Goal: Information Seeking & Learning: Understand process/instructions

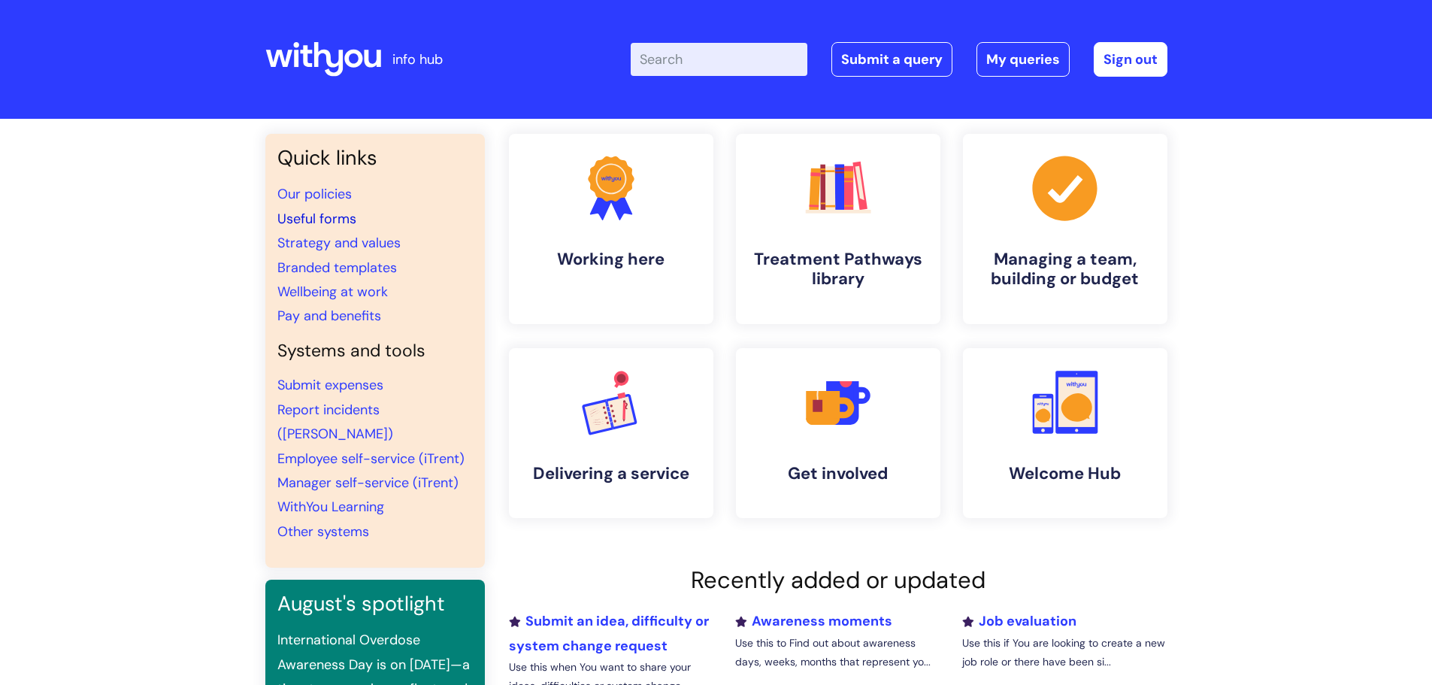
drag, startPoint x: 331, startPoint y: 219, endPoint x: 335, endPoint y: 227, distance: 9.4
click at [331, 219] on link "Useful forms" at bounding box center [316, 219] width 79 height 18
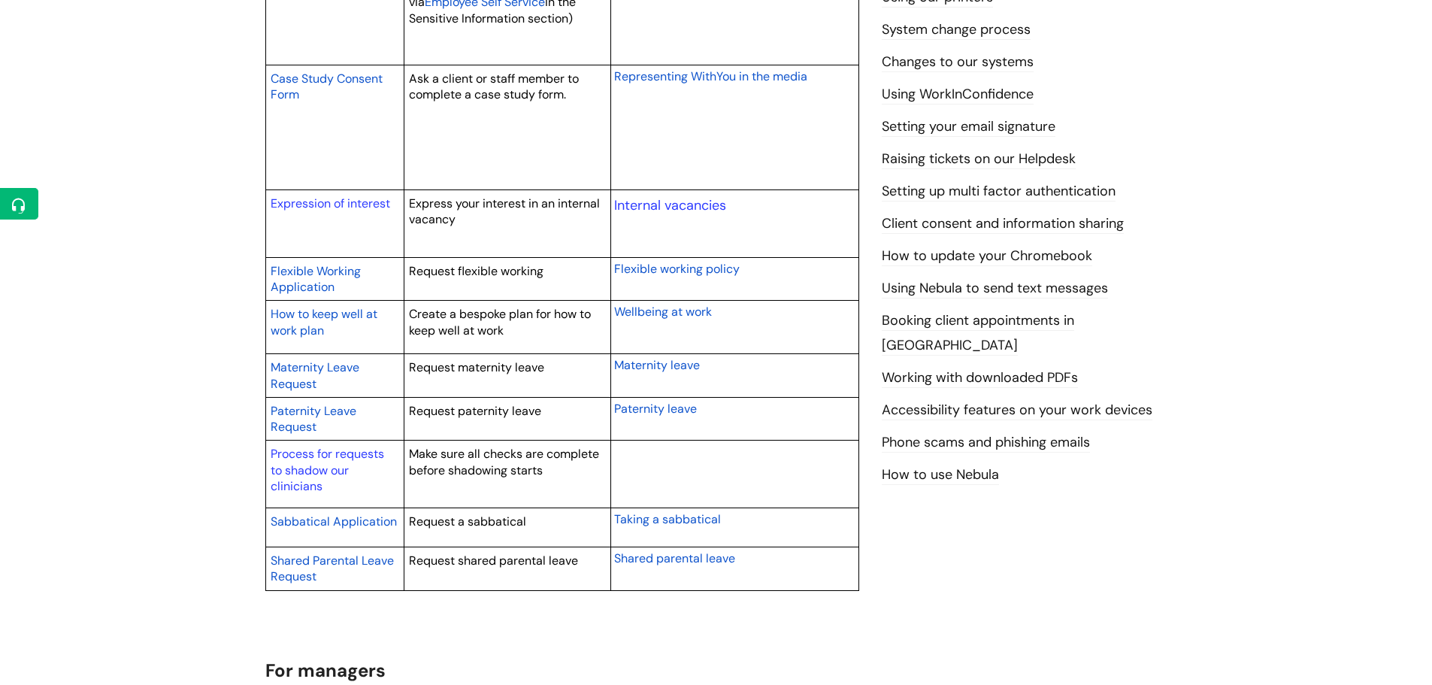
scroll to position [601, 0]
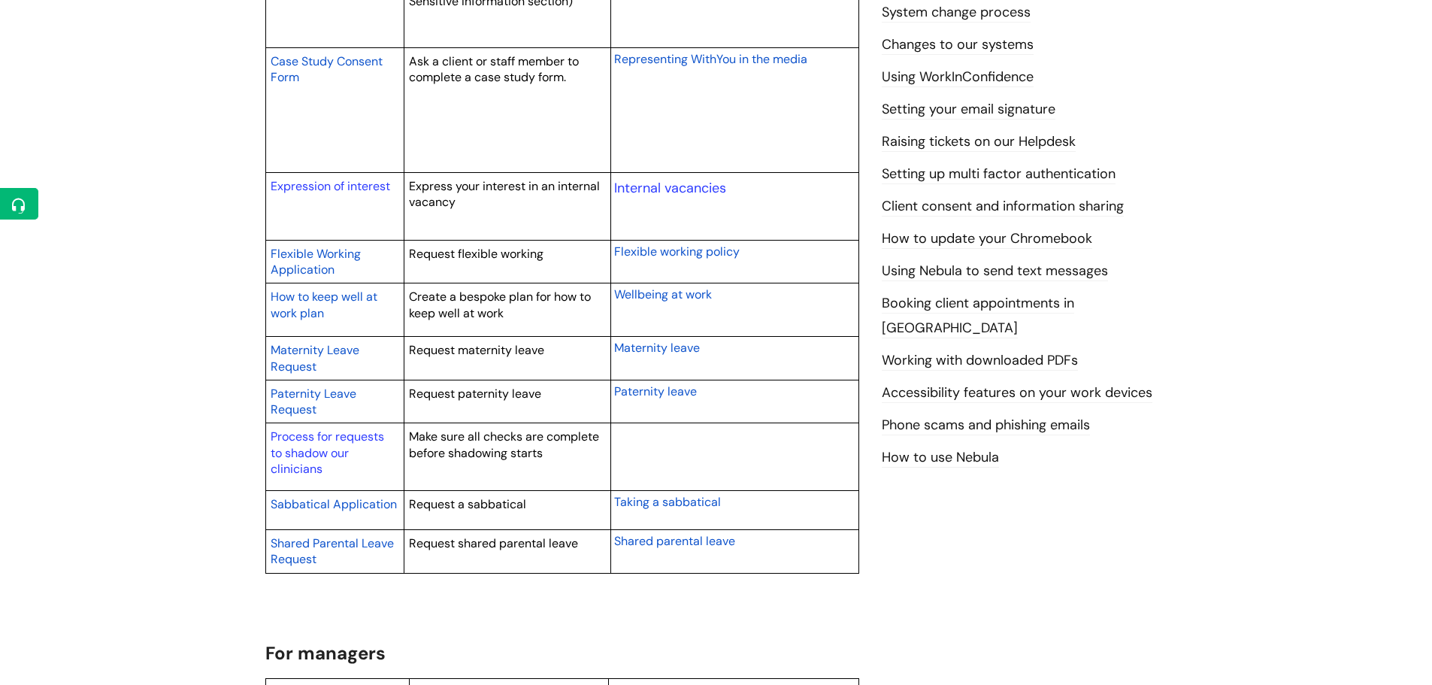
click at [292, 396] on span "Paternity Leave Request" at bounding box center [314, 402] width 86 height 32
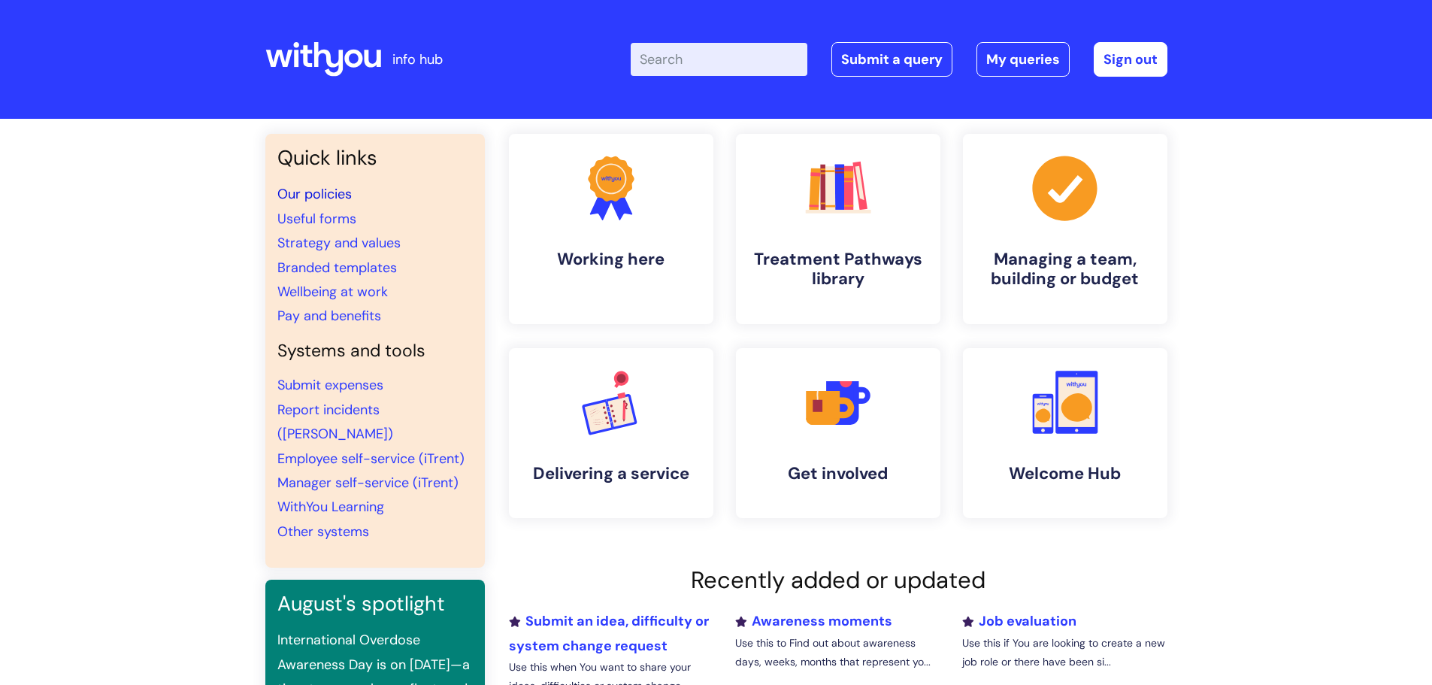
click at [310, 193] on link "Our policies" at bounding box center [314, 194] width 74 height 18
drag, startPoint x: 319, startPoint y: 316, endPoint x: 377, endPoint y: 322, distance: 58.2
click at [319, 316] on link "Pay and benefits" at bounding box center [329, 316] width 104 height 18
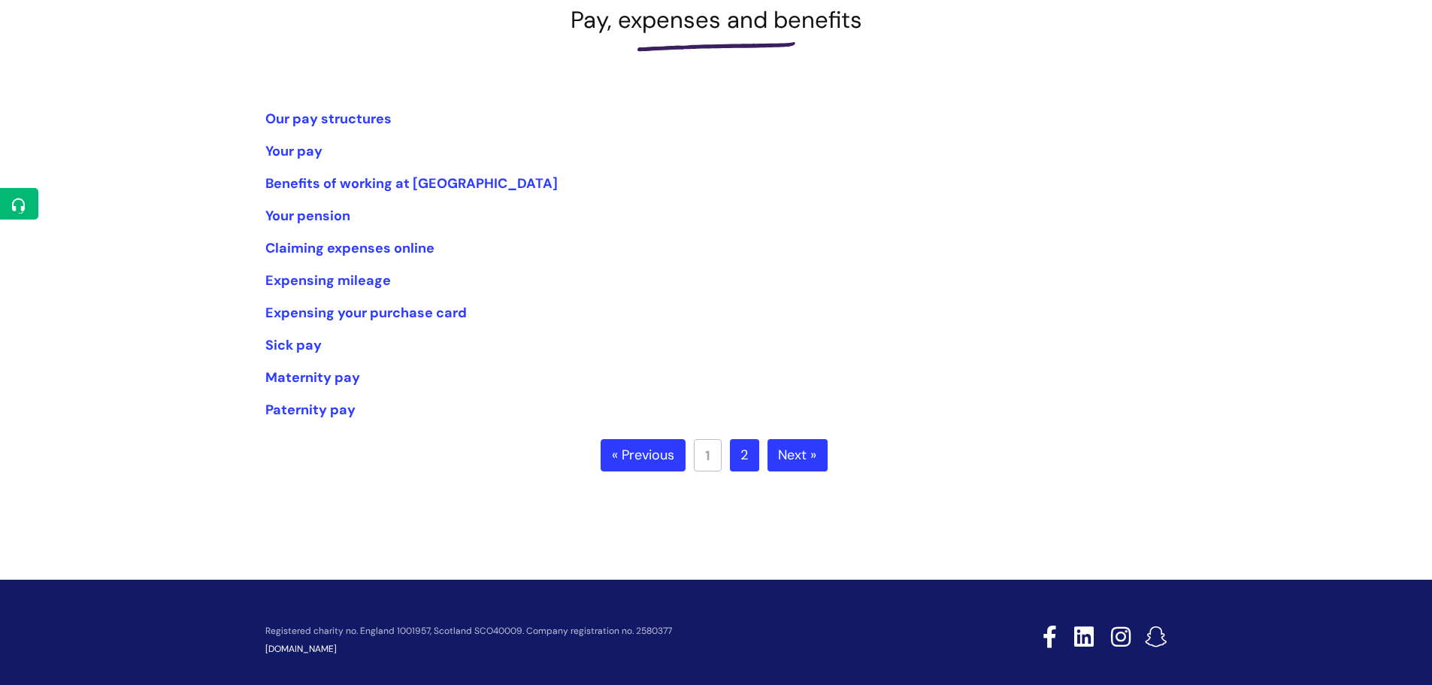
scroll to position [270, 0]
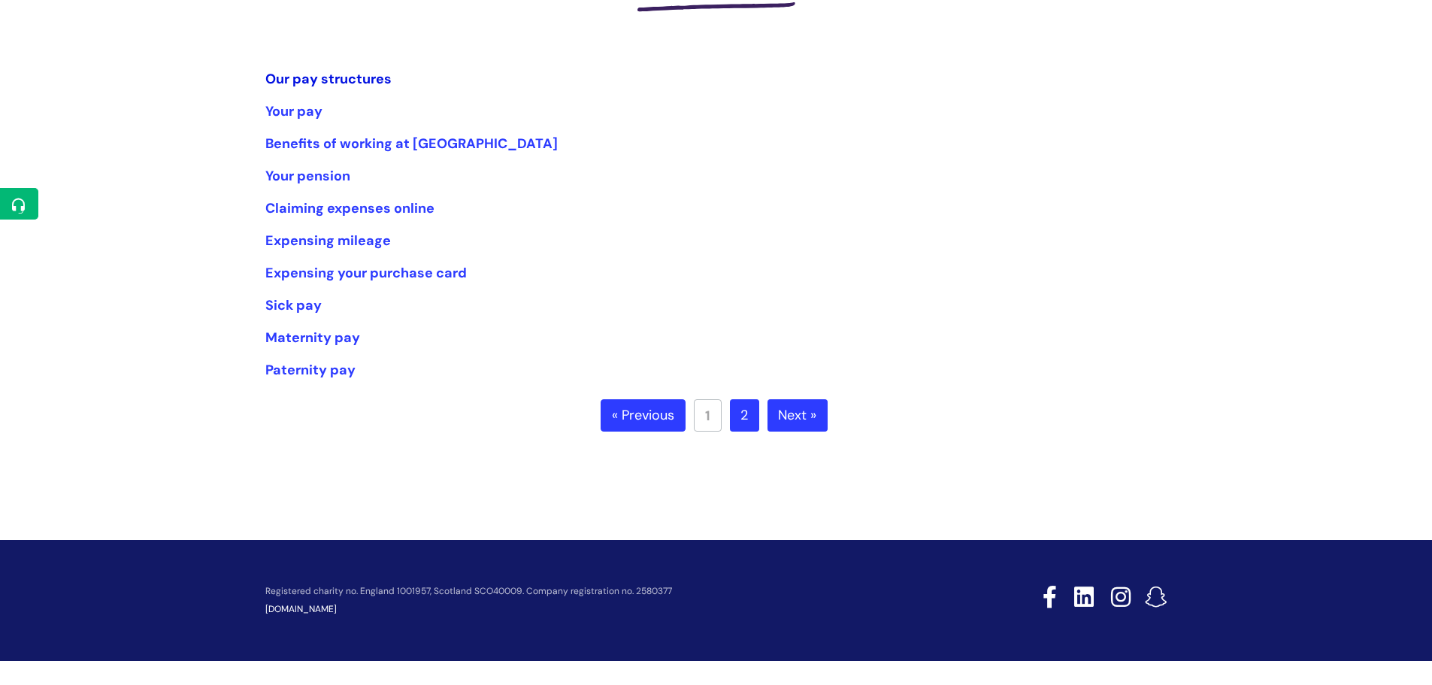
click at [334, 77] on link "Our pay structures" at bounding box center [328, 79] width 126 height 18
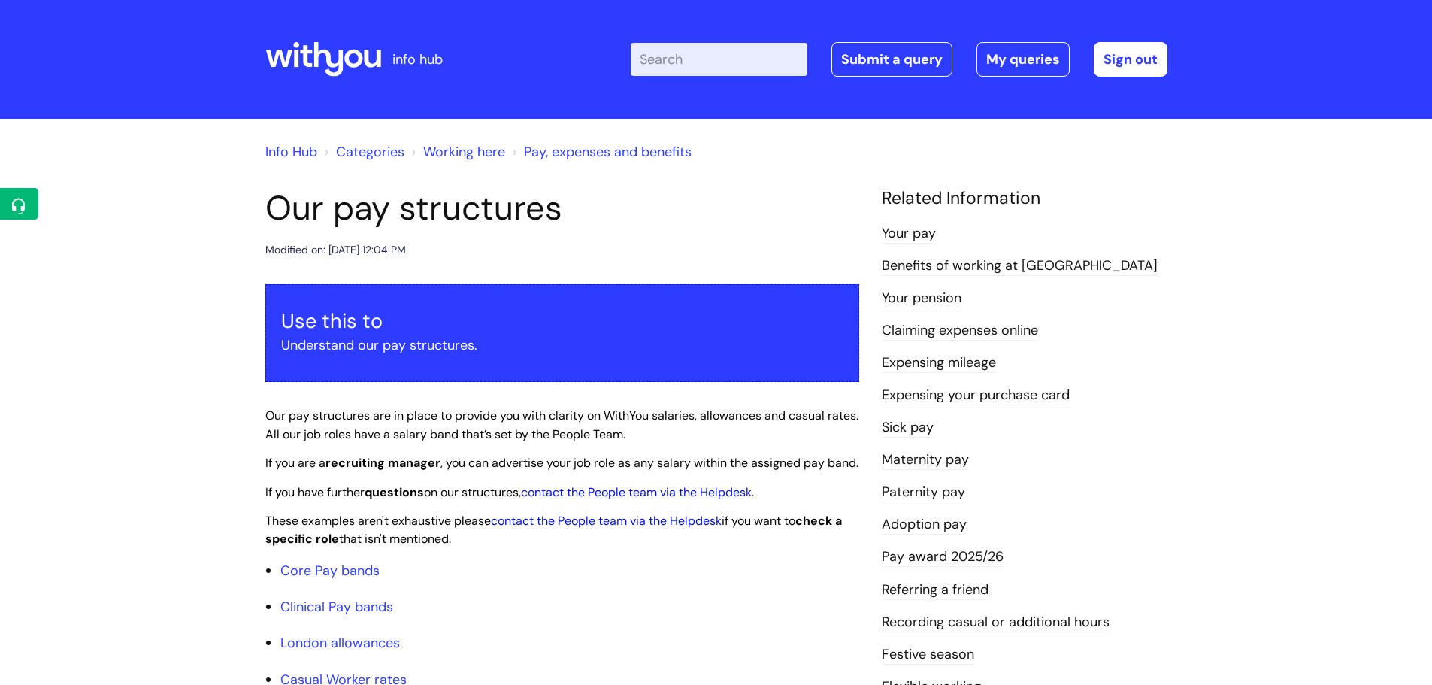
click at [668, 64] on input "Enter your search term here..." at bounding box center [719, 59] width 177 height 33
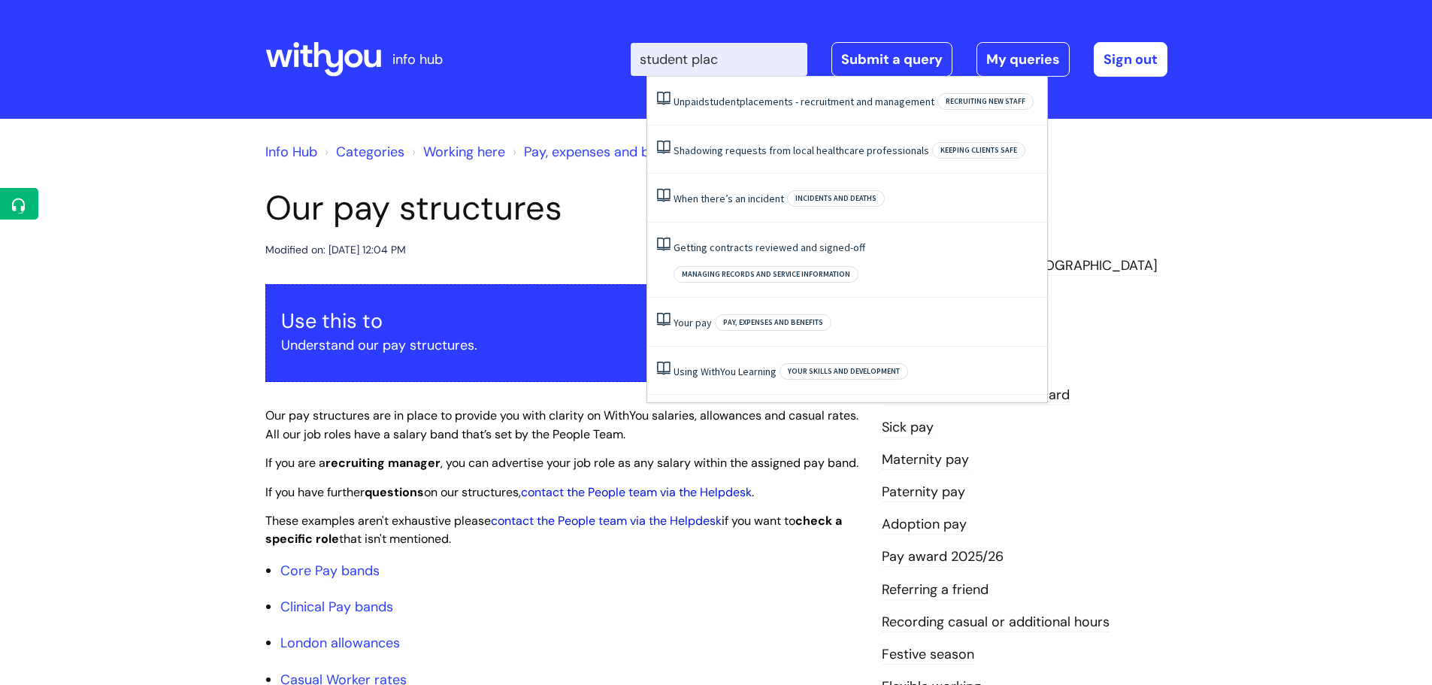
type input "student place"
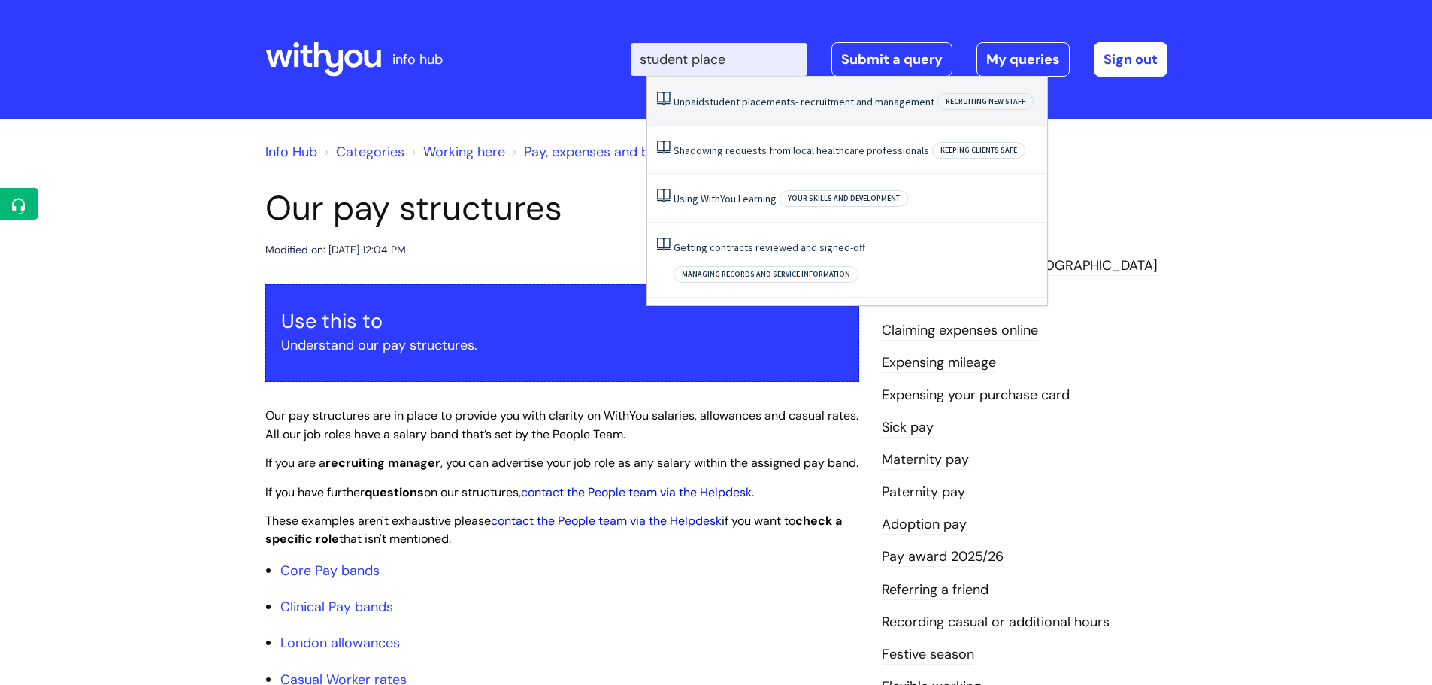
click at [737, 99] on span "student" at bounding box center [721, 102] width 35 height 14
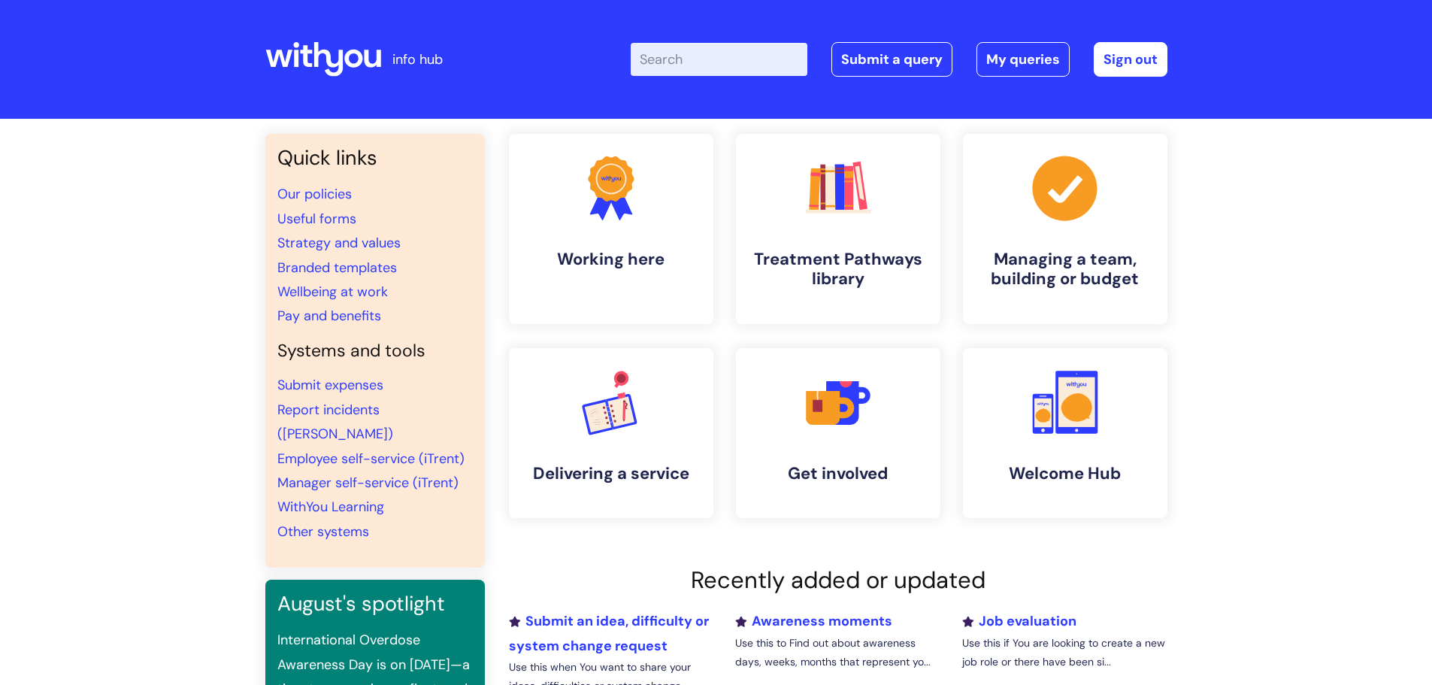
click at [700, 63] on input "Enter your search term here..." at bounding box center [719, 59] width 177 height 33
type input "student"
click button "Search" at bounding box center [0, 0] width 0 height 0
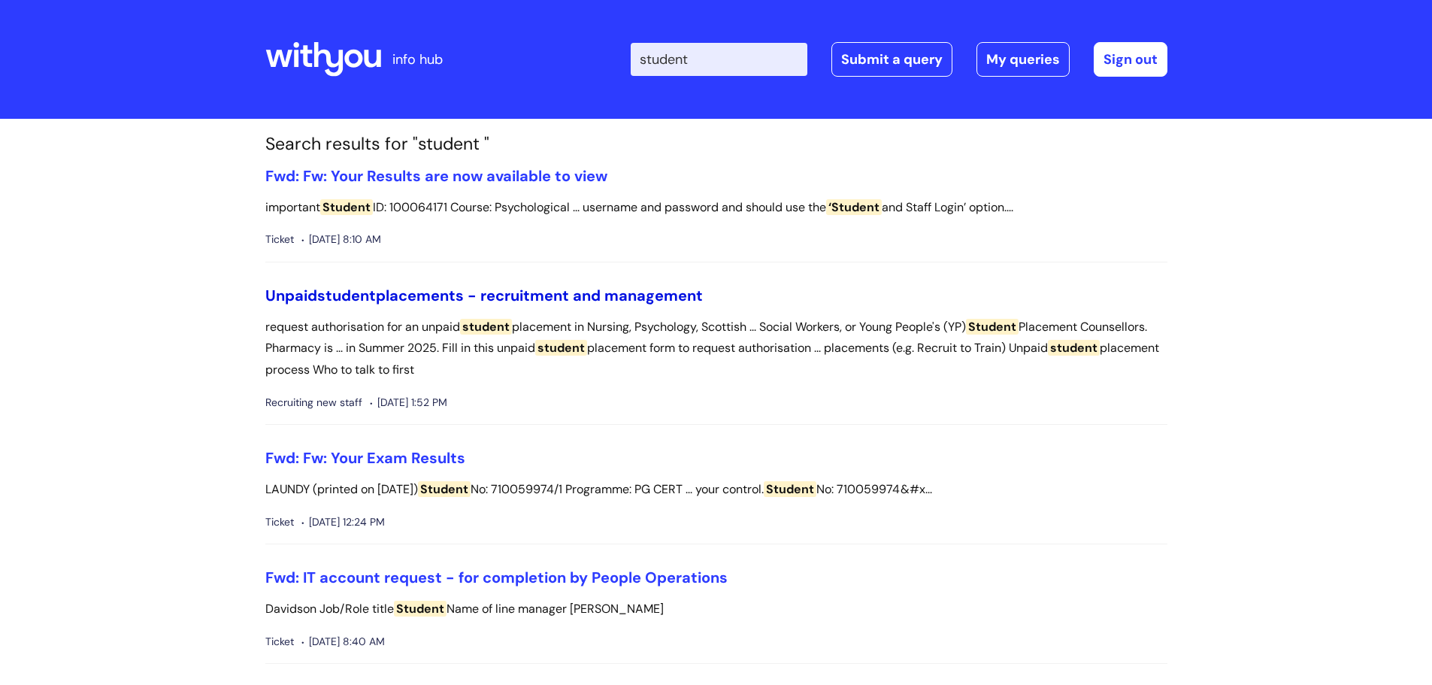
click at [631, 294] on link "Unpaid student placements - recruitment and management" at bounding box center [483, 296] width 437 height 20
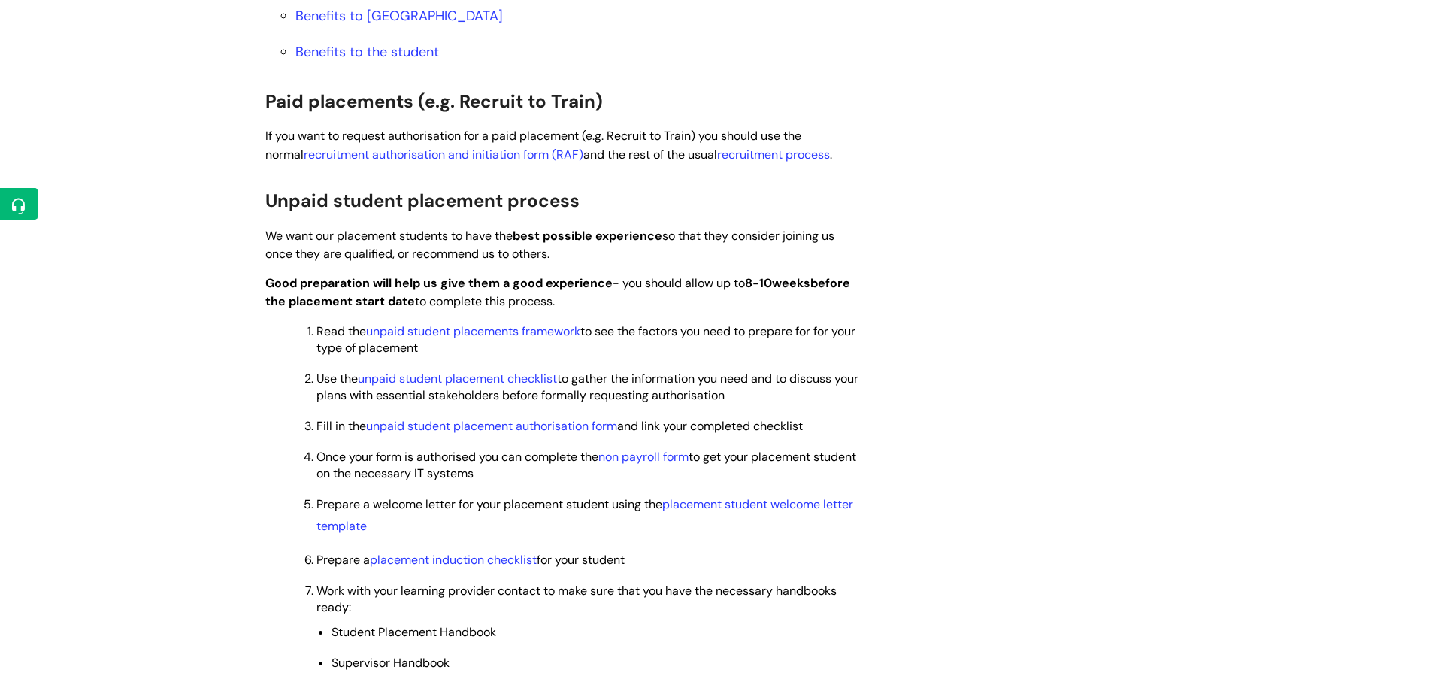
scroll to position [977, 0]
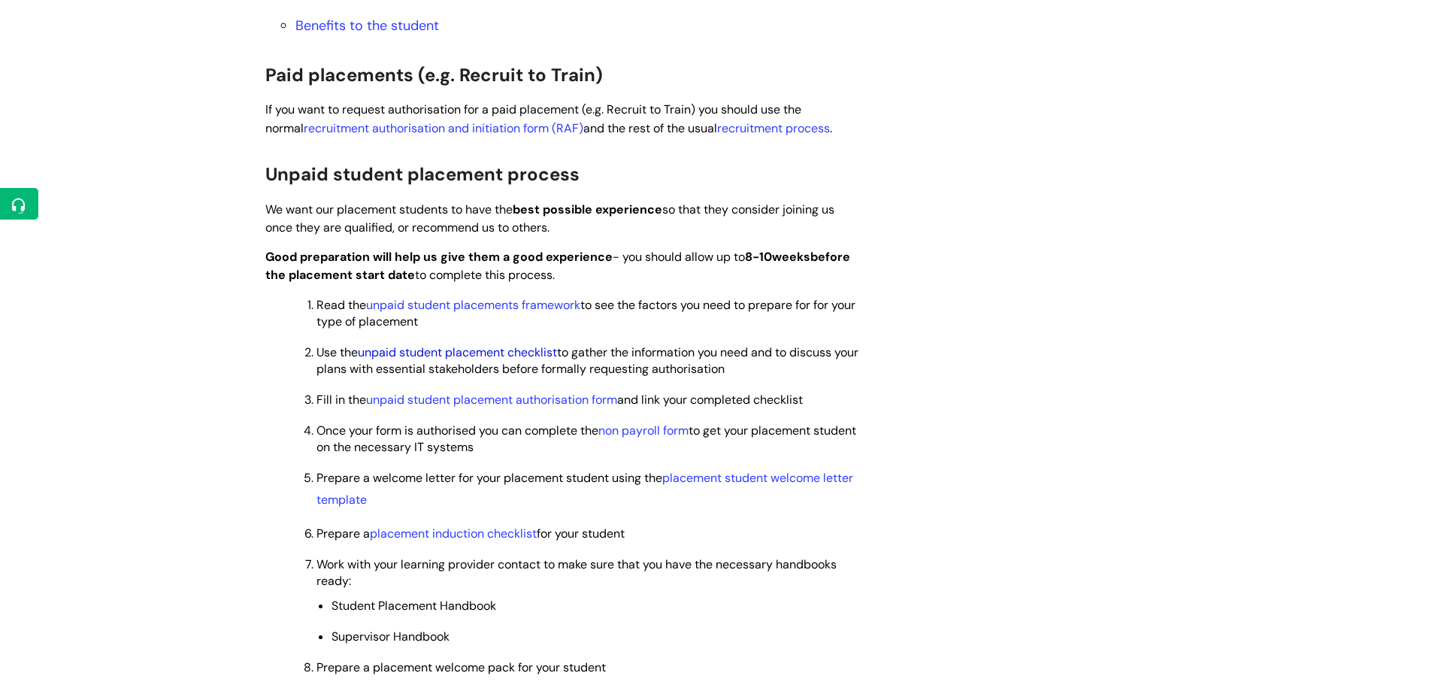
click at [497, 351] on link "unpaid student placement checklist" at bounding box center [457, 352] width 199 height 16
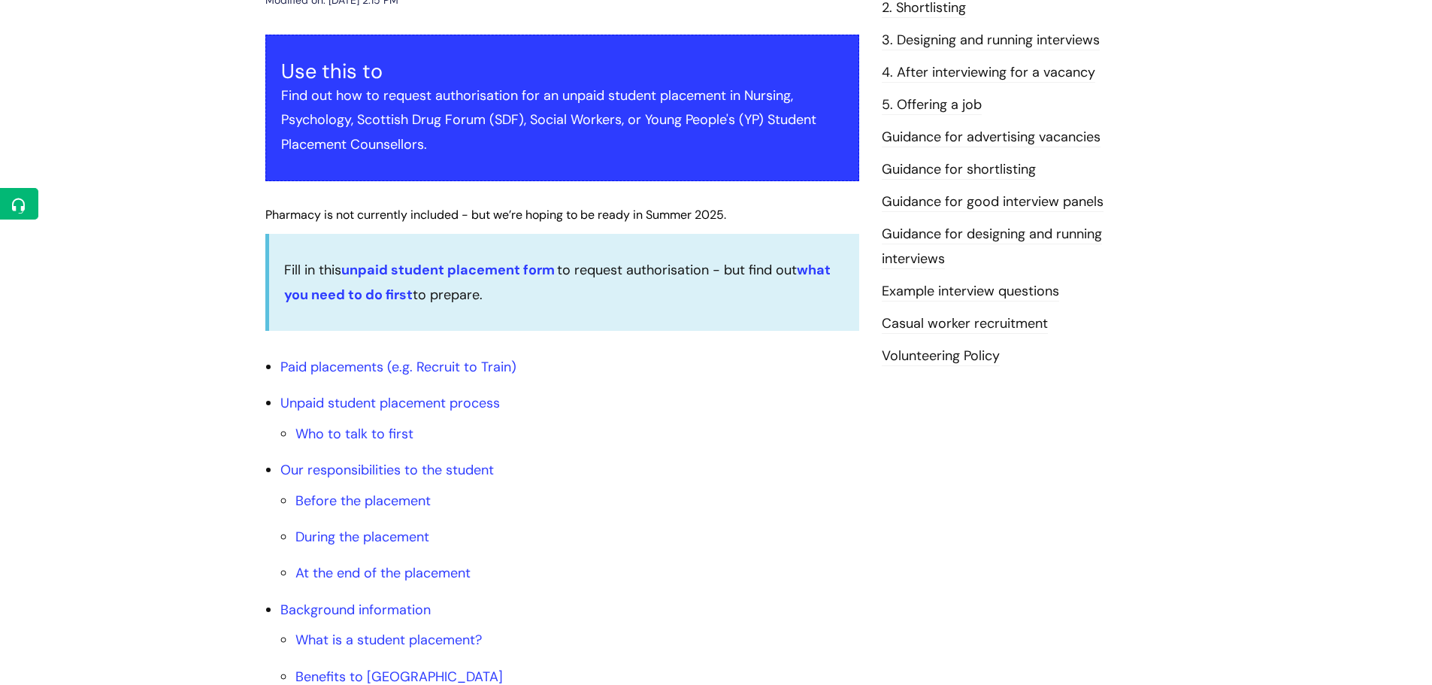
scroll to position [376, 0]
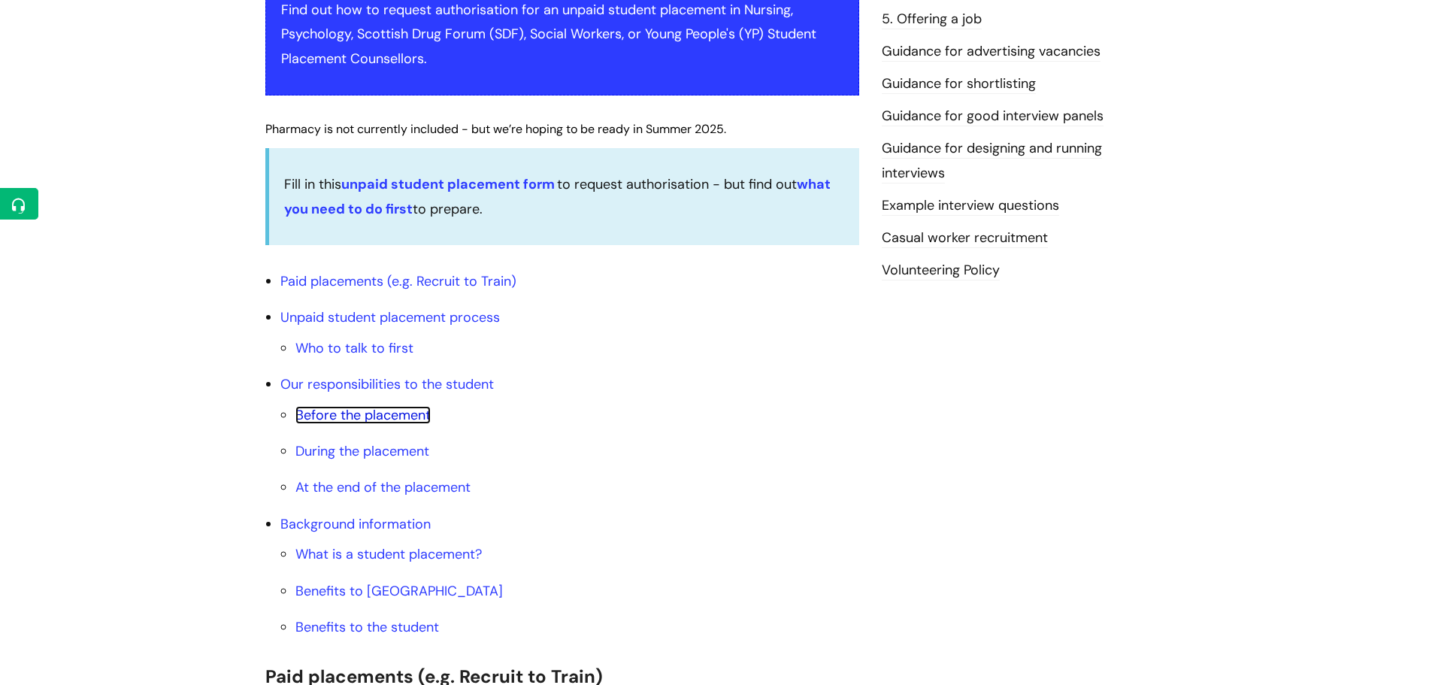
drag, startPoint x: 397, startPoint y: 414, endPoint x: 453, endPoint y: 416, distance: 56.4
click at [397, 414] on link "Before the placement" at bounding box center [362, 415] width 135 height 18
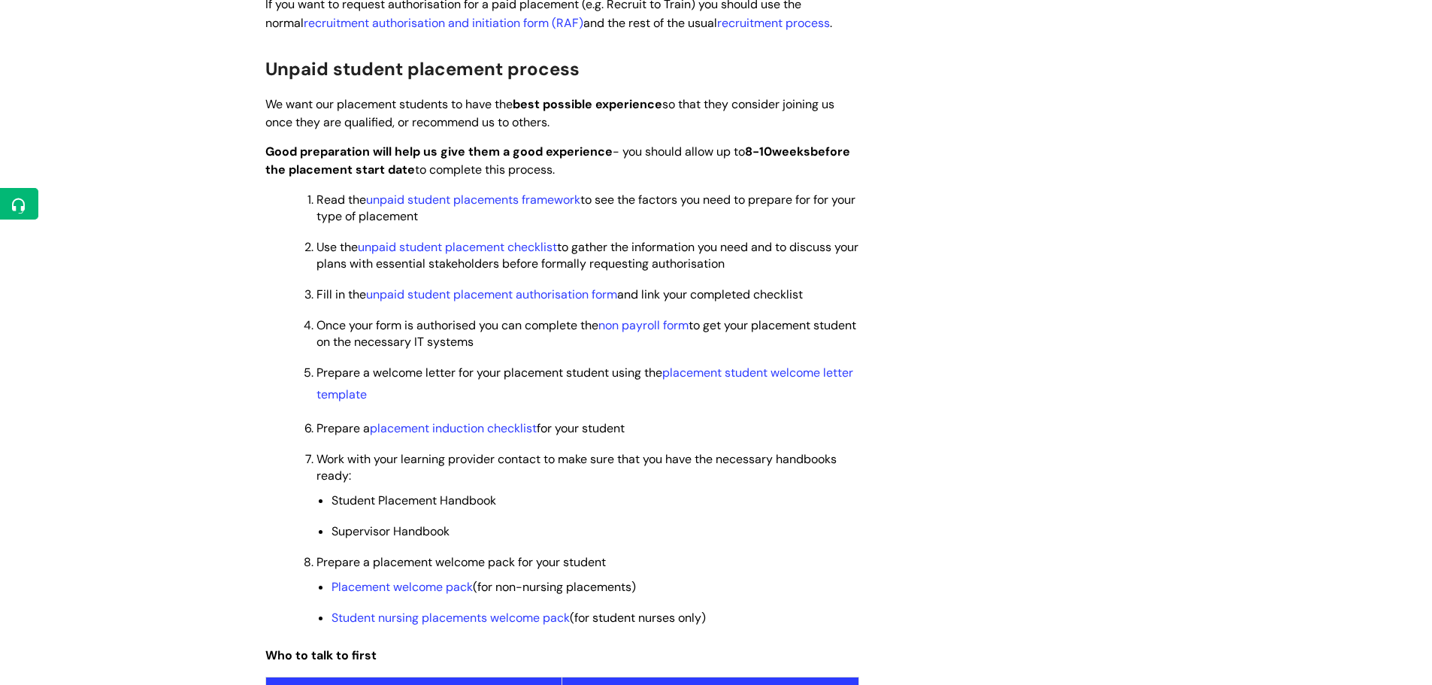
scroll to position [1063, 0]
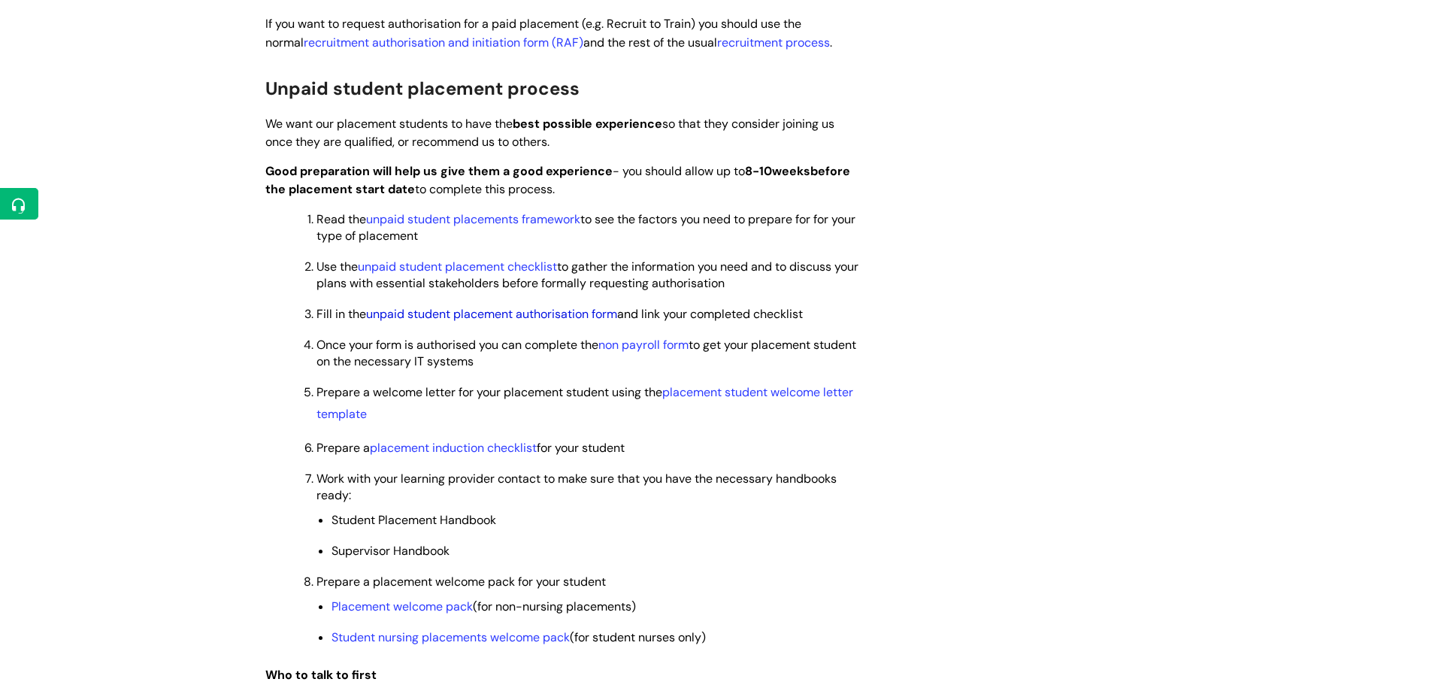
click at [498, 313] on link "unpaid student placement authorisation form" at bounding box center [491, 314] width 251 height 16
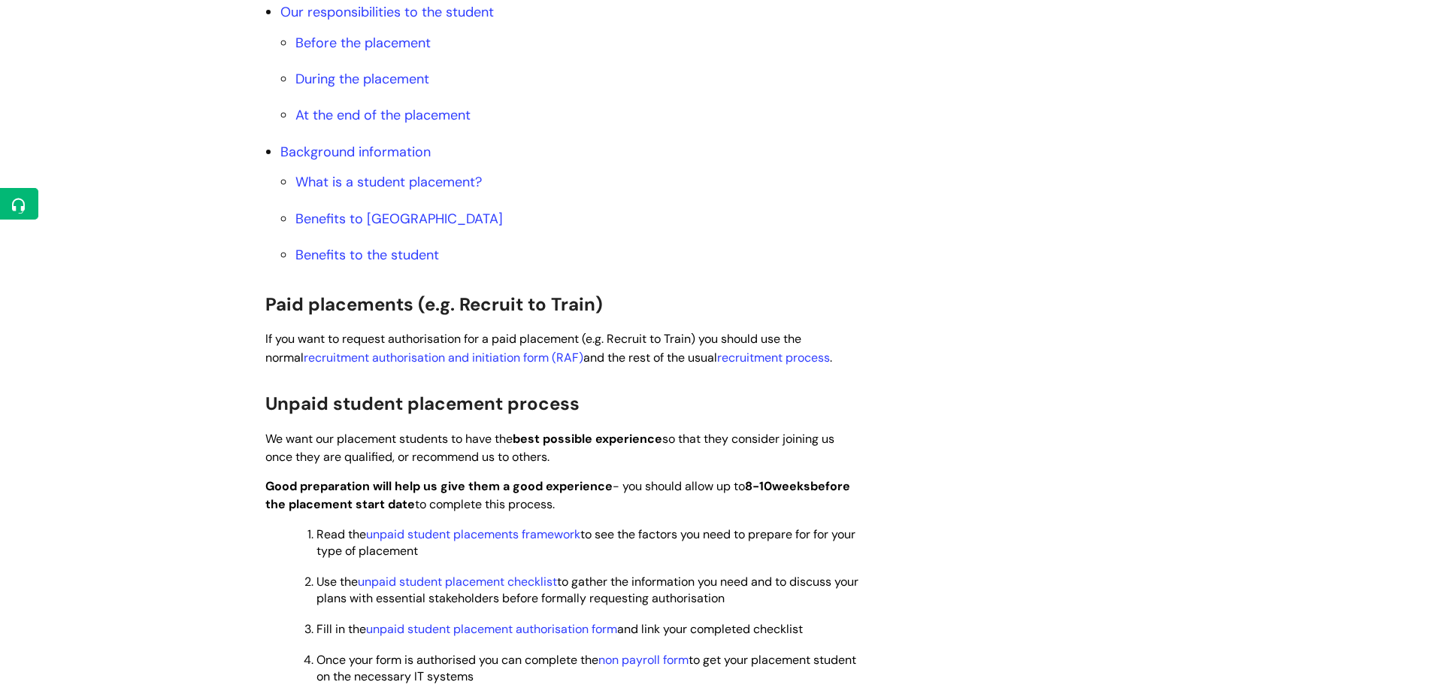
scroll to position [676, 0]
